Goal: Information Seeking & Learning: Learn about a topic

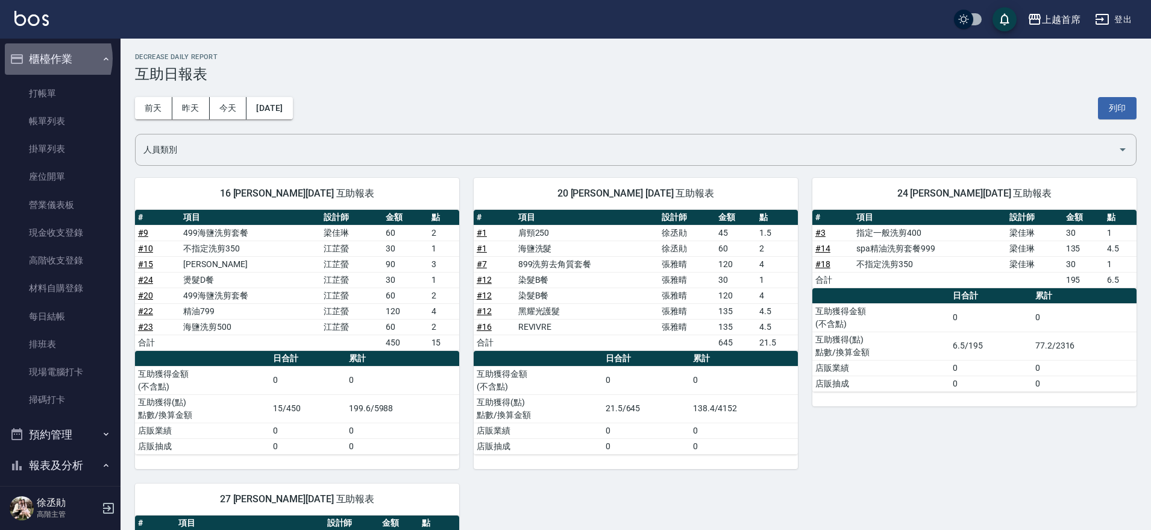
click at [49, 57] on button "櫃檯作業" at bounding box center [60, 58] width 111 height 31
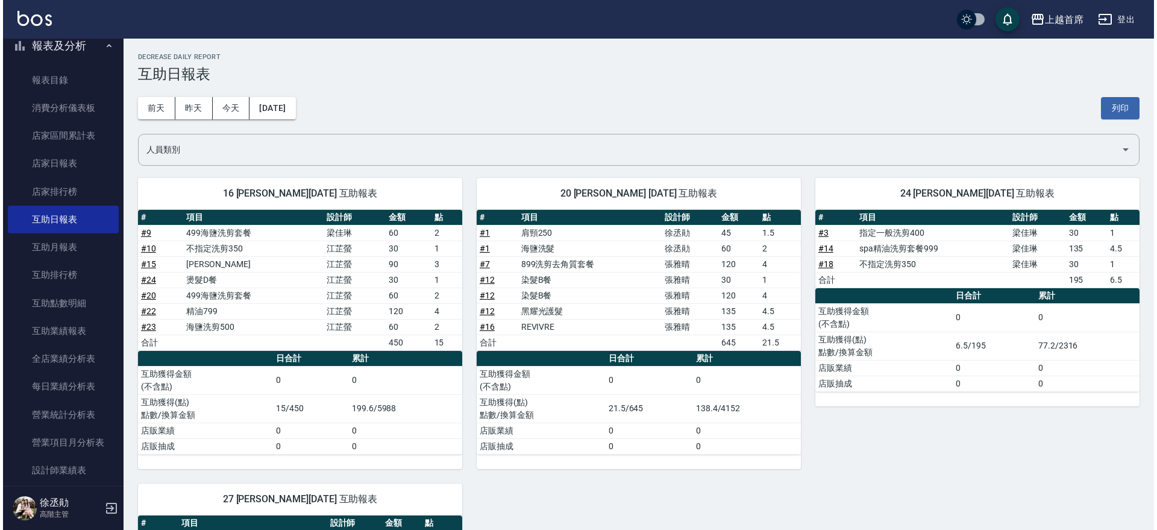
scroll to position [527, 0]
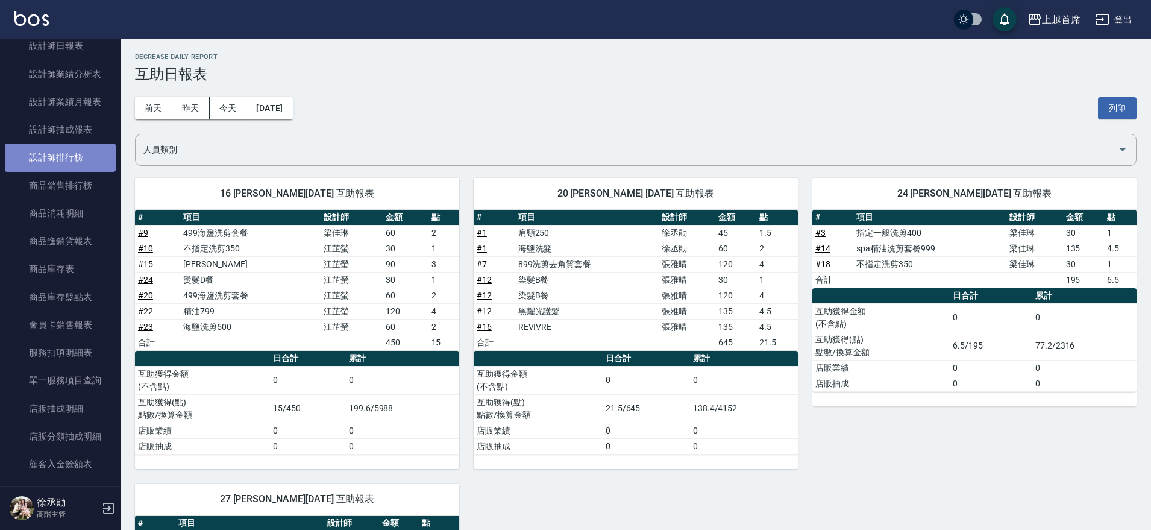
click at [72, 151] on link "設計師排行榜" at bounding box center [60, 157] width 111 height 28
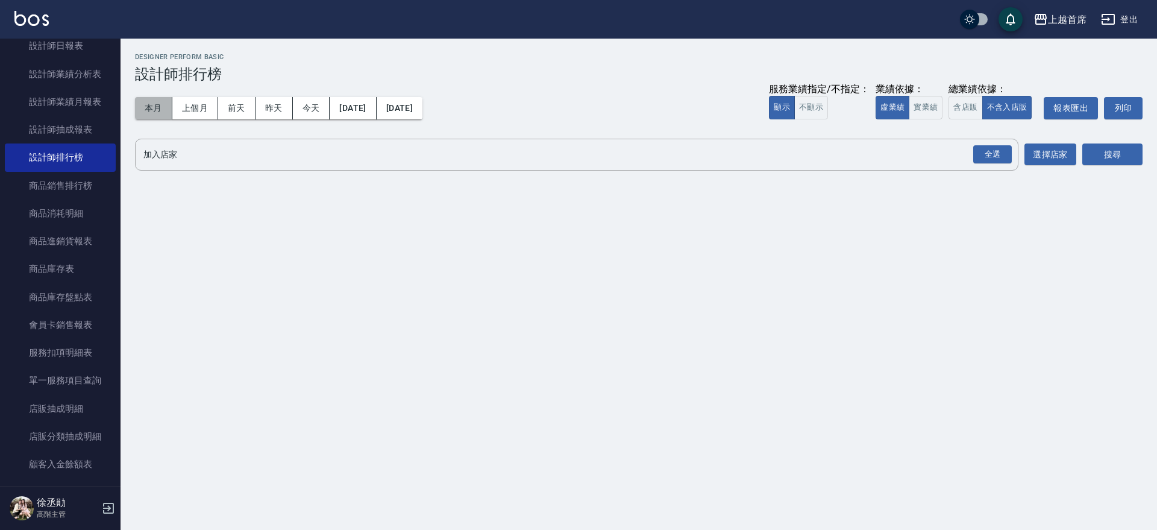
click at [149, 113] on button "本月" at bounding box center [153, 108] width 37 height 22
drag, startPoint x: 922, startPoint y: 104, endPoint x: 948, endPoint y: 104, distance: 26.5
click at [922, 104] on button "實業績" at bounding box center [926, 108] width 34 height 24
click at [955, 104] on button "含店販" at bounding box center [966, 108] width 34 height 24
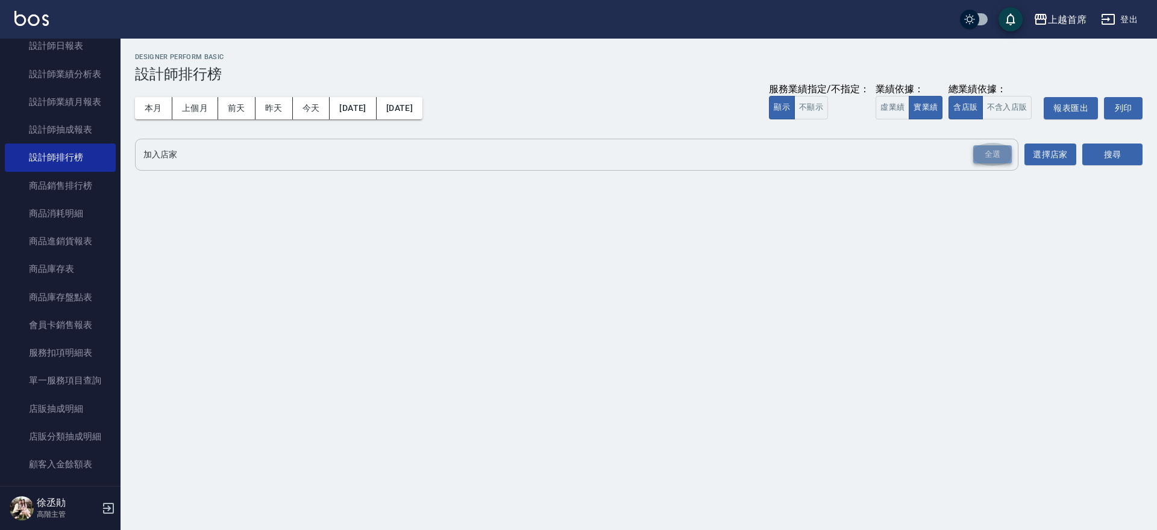
click at [994, 161] on div "全選" at bounding box center [992, 154] width 39 height 19
click at [1001, 154] on div "全選" at bounding box center [992, 155] width 39 height 19
click at [1112, 161] on button "搜尋" at bounding box center [1113, 155] width 60 height 22
